Goal: Communication & Community: Answer question/provide support

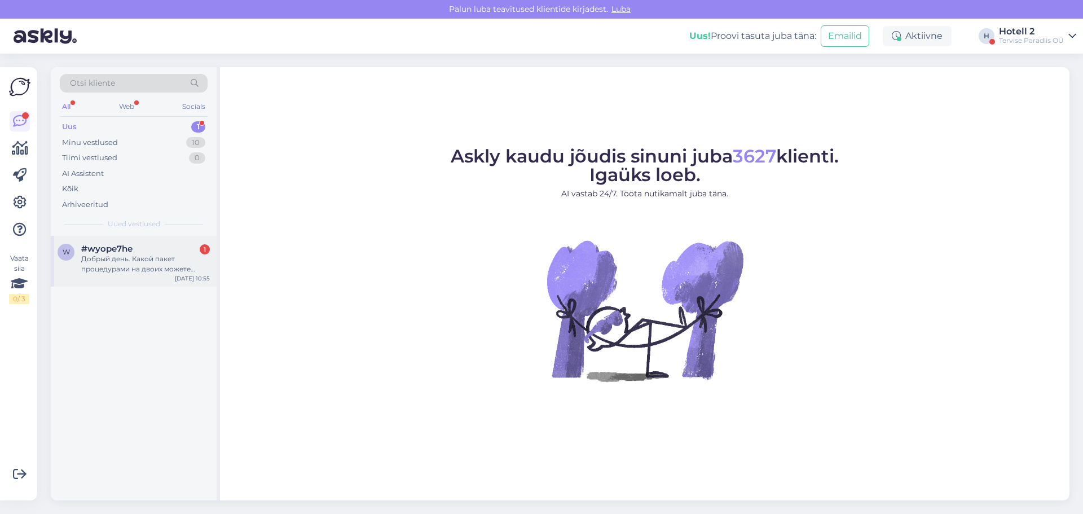
click at [108, 275] on div "w #wyope7he 1 Добрый день. Какой пакет процедурами на двоих можете предложить. …" at bounding box center [134, 261] width 166 height 51
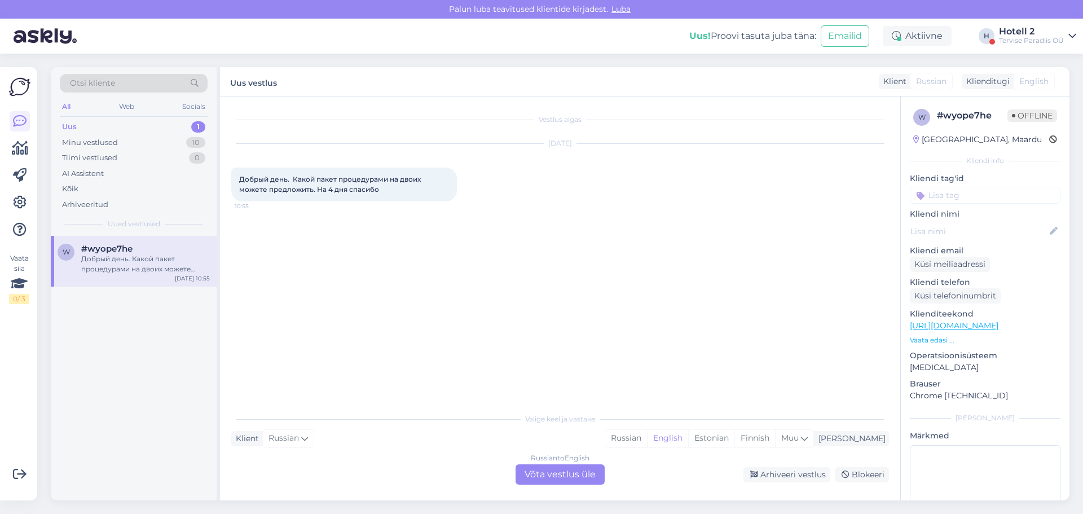
click at [529, 470] on div "Russian to English Võta vestlus üle" at bounding box center [559, 474] width 89 height 20
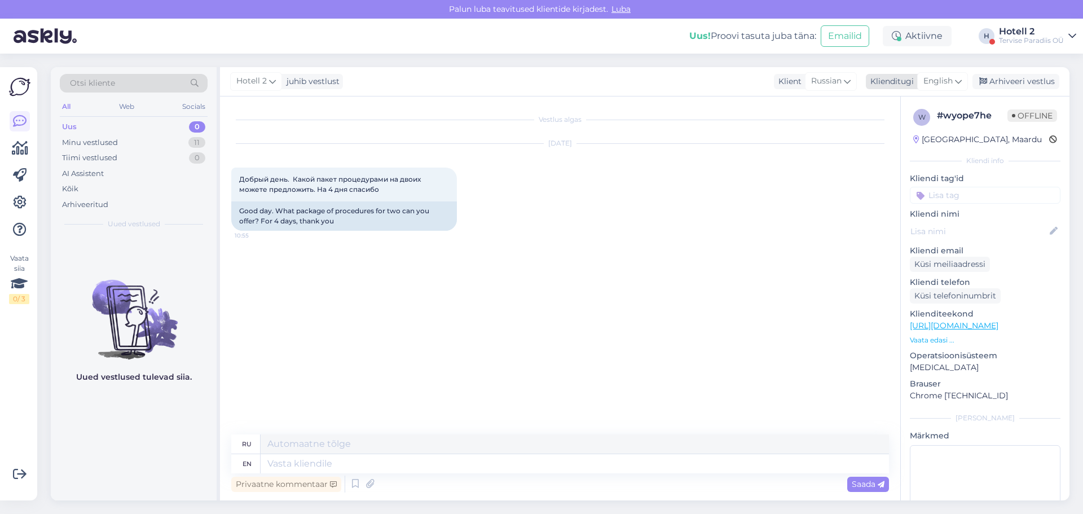
click at [540, 80] on div "English" at bounding box center [942, 81] width 51 height 18
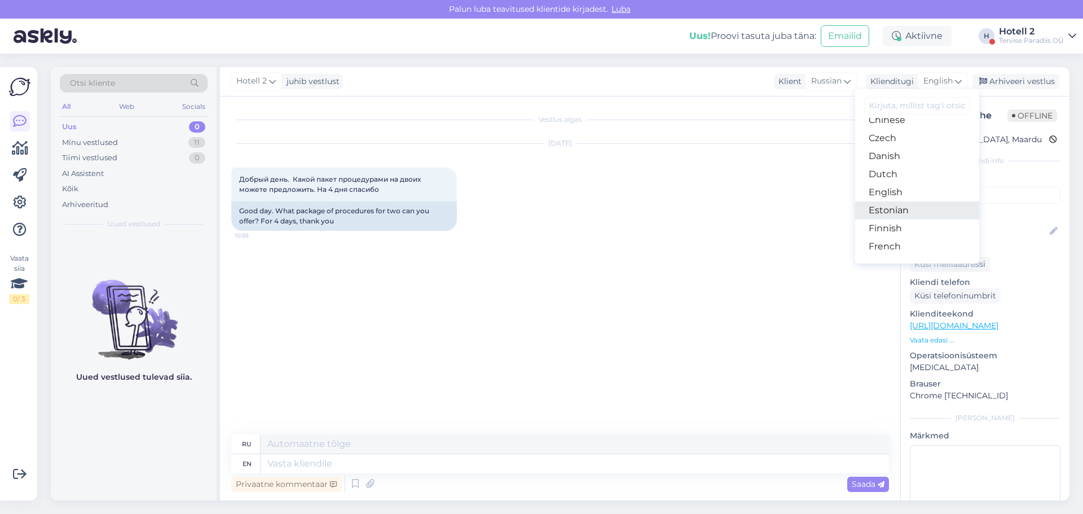
scroll to position [113, 0]
click at [540, 163] on link "Estonian" at bounding box center [917, 163] width 124 height 18
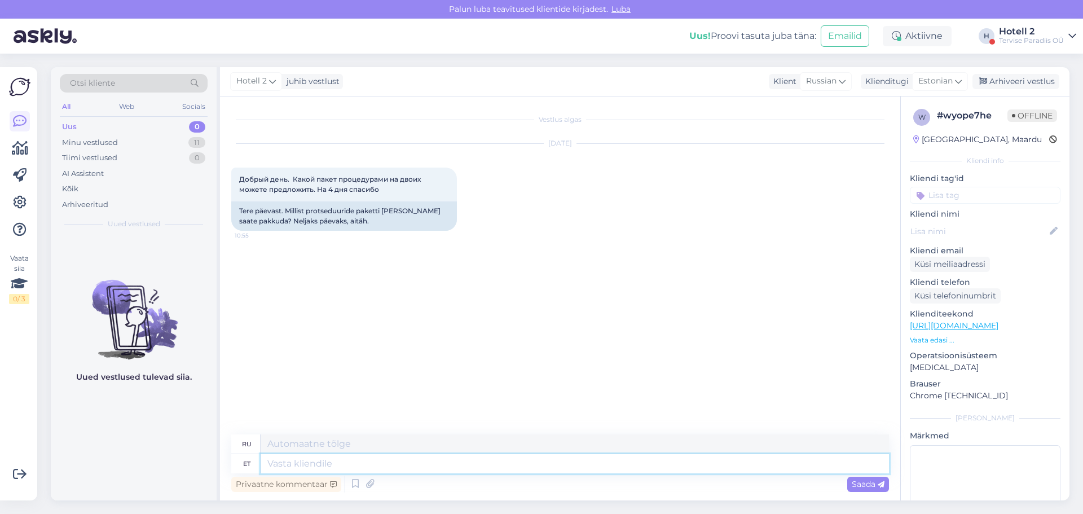
click at [346, 470] on textarea at bounding box center [575, 463] width 628 height 19
type textarea "Pakettideg"
type textarea "Пакеты"
type textarea "[PERSON_NAME] s"
type textarea "С пакетами"
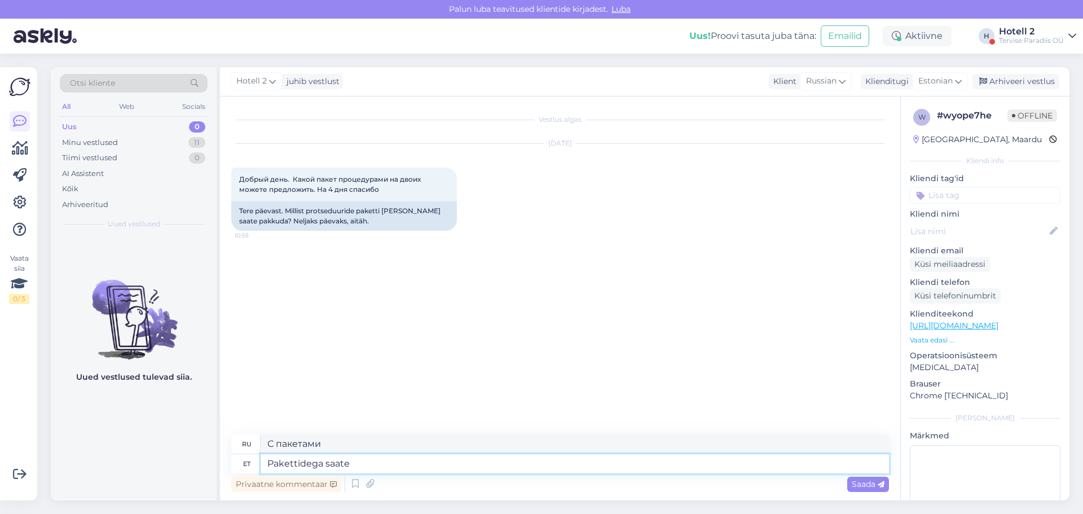
type textarea "Pakettidega saate"
type textarea "С пакетами вы можете"
type textarea "[PERSON_NAME] saate tutvuda m"
type textarea "Вы можете проверить пакеты"
type textarea "[PERSON_NAME] saate tutvuda meie"
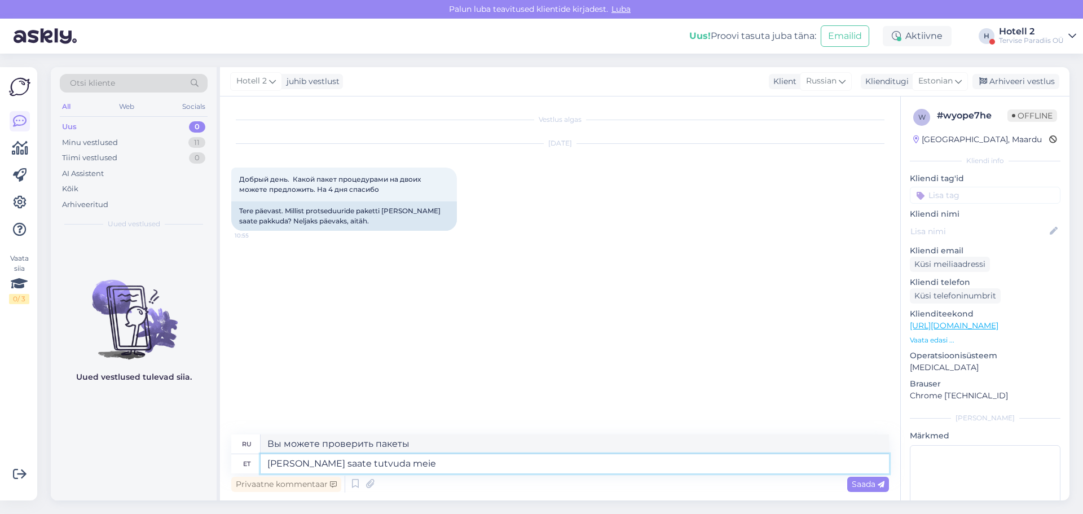
type textarea "Вы можете ознакомиться с пакетами на нашем сайте"
type textarea "[PERSON_NAME] saate tutvuda meie kodulehe"
type textarea "Ознакомиться с пакетами услуг можно на нашем сайте."
type textarea "[PERSON_NAME] saate tutvuda meie kodulehe broneerimiskeskkonnas"
type textarea "Ознакомиться с пакетами можно в разделе бронирования на нашем сайте."
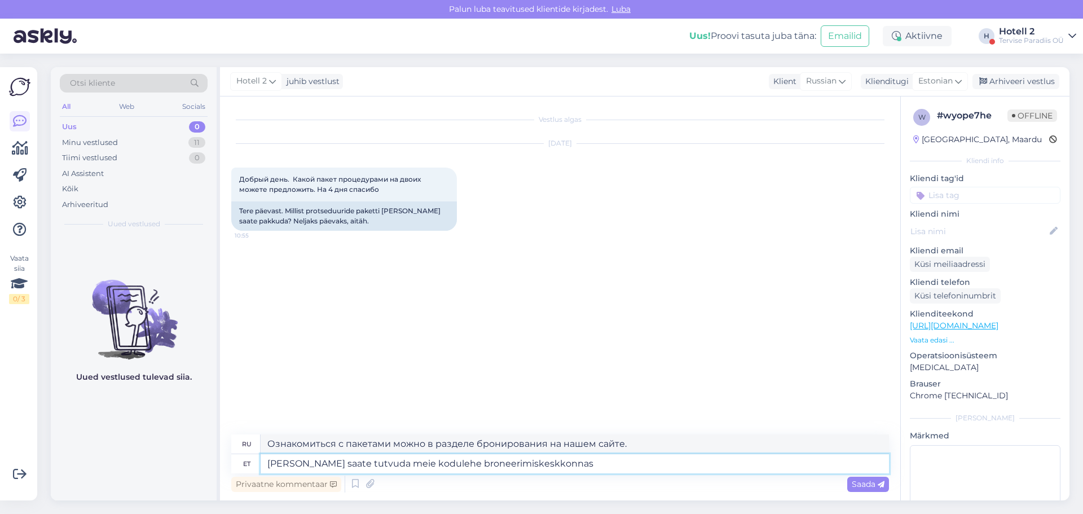
paste textarea "[URL][DOMAIN_NAME]"
type textarea "[PERSON_NAME] saate tutvuda meie kodulehe broneerimiskeskkonnas [URL][DOMAIN_NA…"
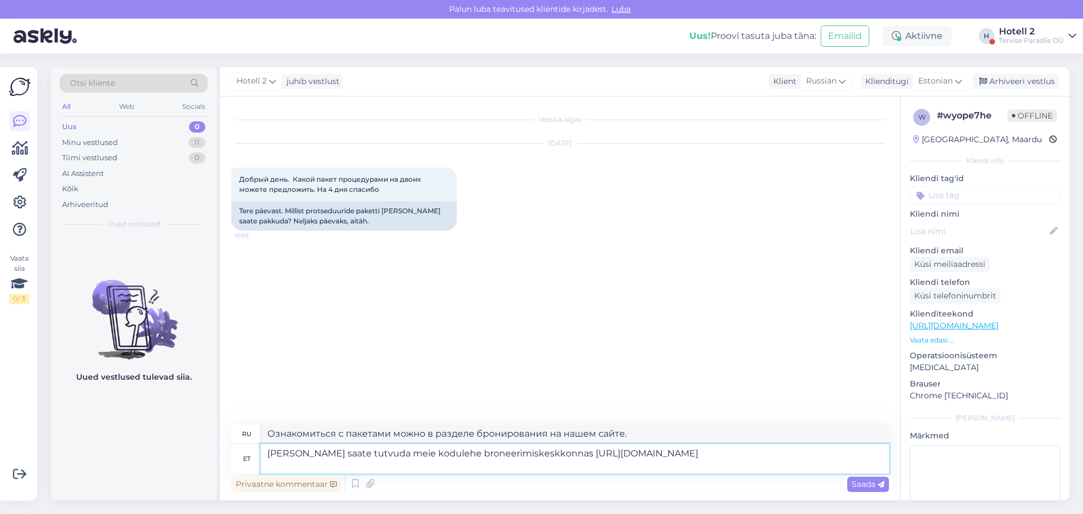
type textarea "Вы можете просмотреть пакеты в разделе бронирования на нашем сайте [URL][DOMAIN…"
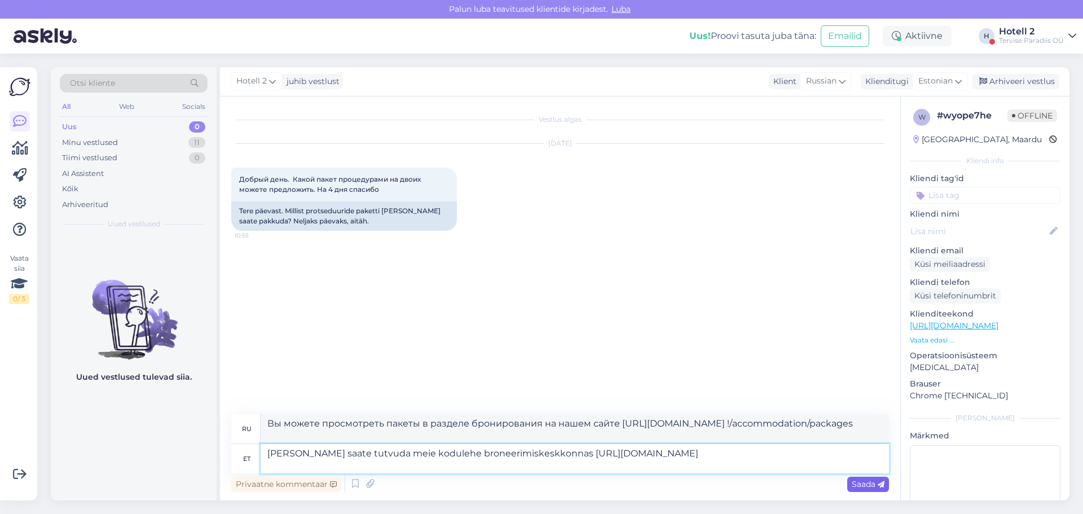
type textarea "[PERSON_NAME] saate tutvuda meie kodulehe broneerimiskeskkonnas [URL][DOMAIN_NA…"
click at [540, 487] on span "Saada" at bounding box center [868, 484] width 33 height 10
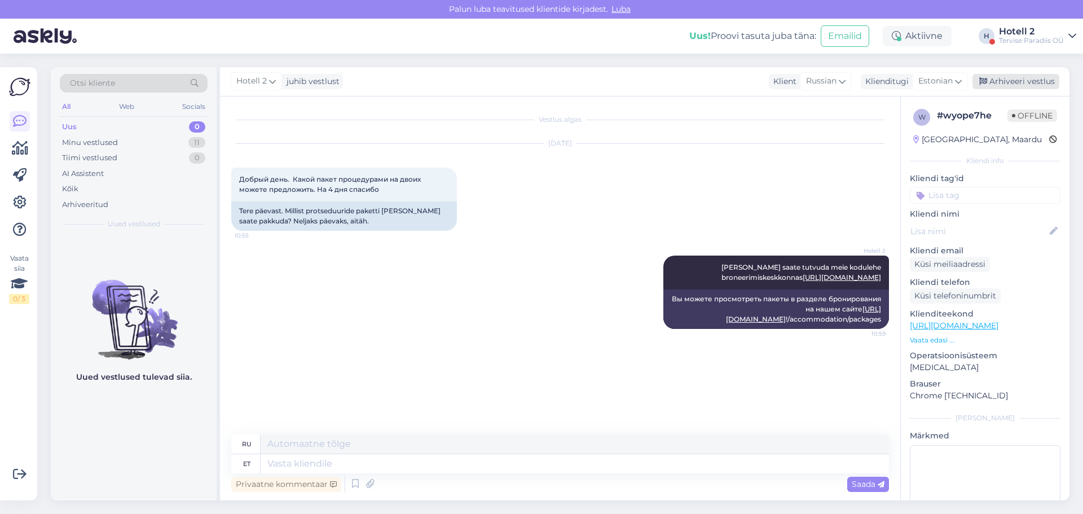
click at [540, 74] on div "Arhiveeri vestlus" at bounding box center [1015, 81] width 87 height 15
